Goal: Transaction & Acquisition: Download file/media

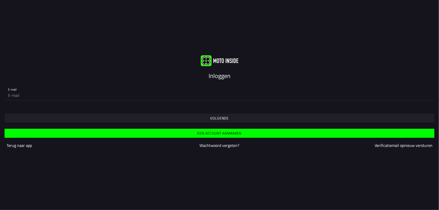
click at [208, 95] on input "email" at bounding box center [219, 95] width 423 height 10
type input "[EMAIL_ADDRESS][DOMAIN_NAME]"
click at [125, 121] on span "Volgende" at bounding box center [219, 118] width 423 height 9
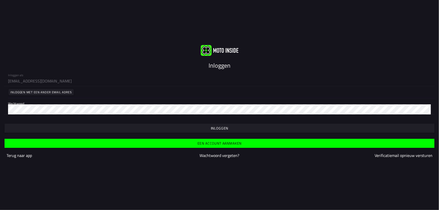
click at [127, 127] on span "button" at bounding box center [219, 128] width 423 height 9
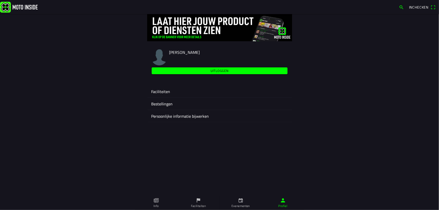
click at [200, 197] on link "Faciliteiten" at bounding box center [199, 203] width 42 height 14
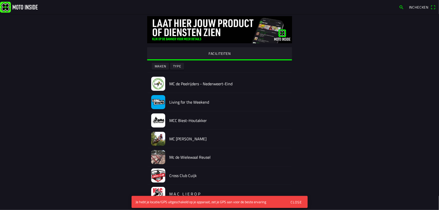
click at [301, 203] on div "Close" at bounding box center [296, 202] width 11 height 5
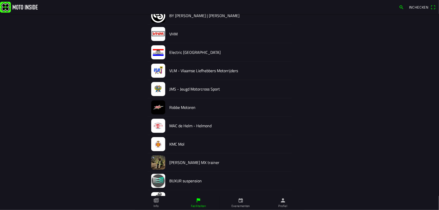
scroll to position [822, 0]
click at [244, 200] on link "Profiel" at bounding box center [241, 201] width 6 height 6
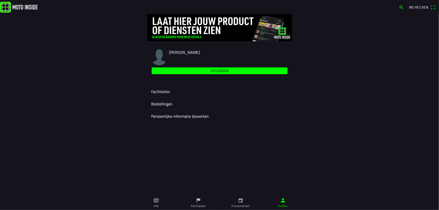
click at [237, 200] on link "Evenementen" at bounding box center [241, 203] width 42 height 14
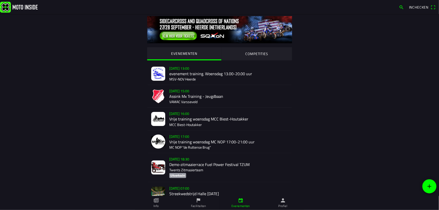
click at [198, 199] on icon "flag" at bounding box center [199, 201] width 4 height 4
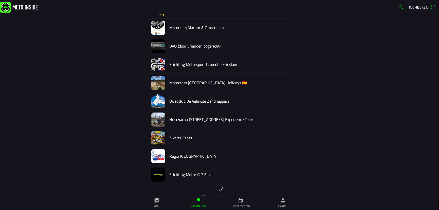
scroll to position [2466, 0]
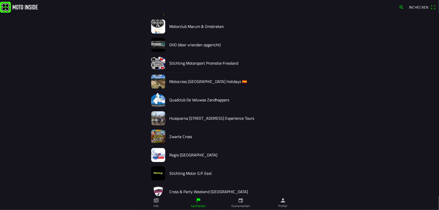
click at [200, 190] on h2 "Cross & Party Weekend [GEOGRAPHIC_DATA]" at bounding box center [229, 192] width 119 height 5
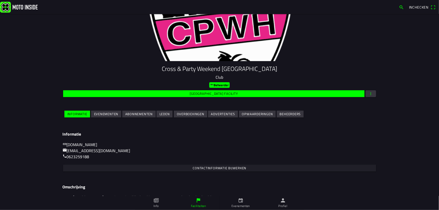
scroll to position [42, 0]
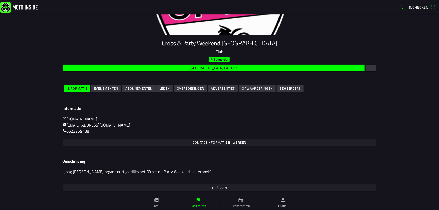
click at [0, 0] on slot "Evenementen" at bounding box center [0, 0] width 0 height 0
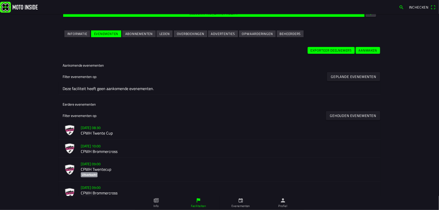
scroll to position [114, 0]
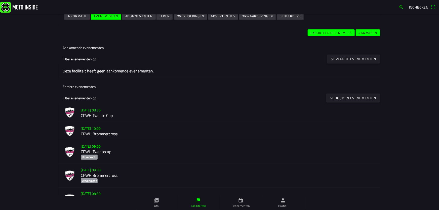
click at [0, 0] on slot "[DATE] 10:00" at bounding box center [0, 0] width 0 height 0
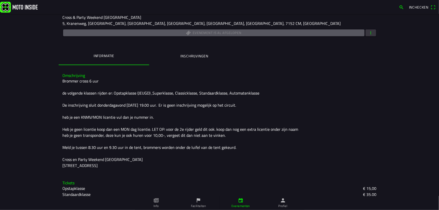
scroll to position [83, 0]
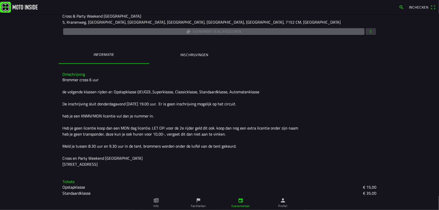
click at [371, 33] on span "button" at bounding box center [371, 31] width 5 height 7
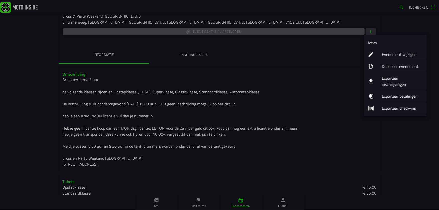
click at [393, 77] on ion-label "Exporteer inschrijvingen" at bounding box center [402, 81] width 41 height 12
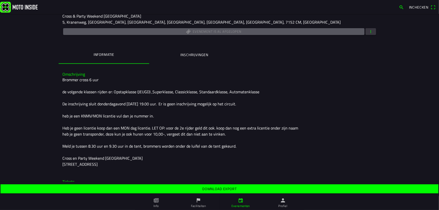
click at [201, 186] on span "Download export" at bounding box center [219, 189] width 431 height 9
